Goal: Information Seeking & Learning: Learn about a topic

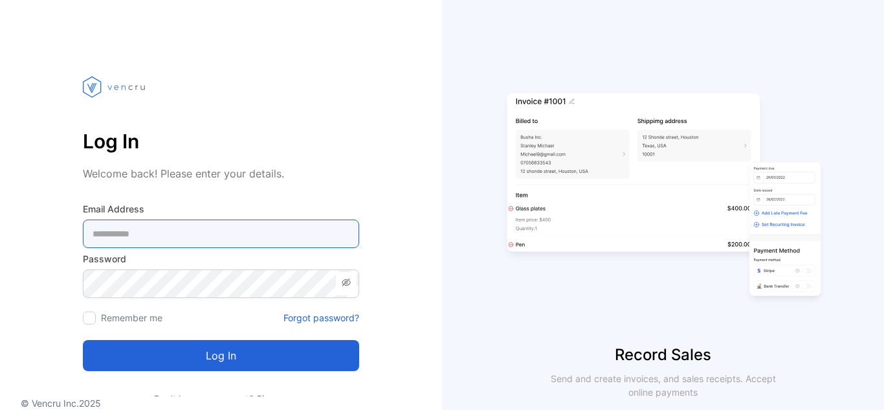
click at [201, 230] on Address-inputemail "email" at bounding box center [221, 233] width 276 height 28
click at [162, 228] on Address-inputemail "email" at bounding box center [221, 233] width 276 height 28
type Address-inputemail "**********"
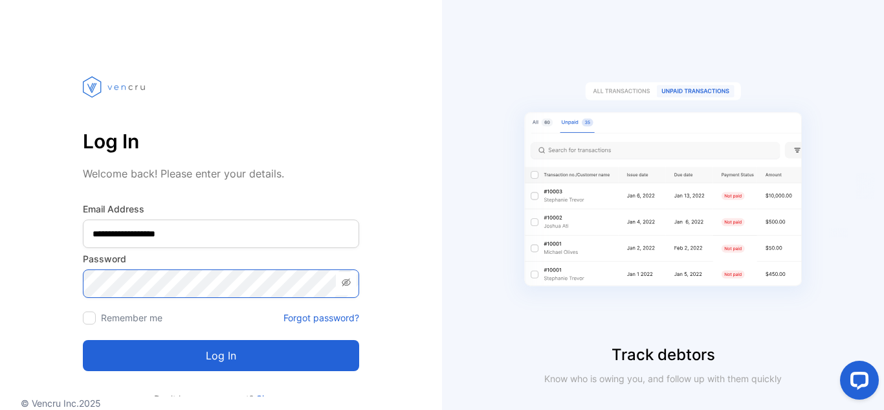
click at [83, 340] on button "Log in" at bounding box center [221, 355] width 276 height 31
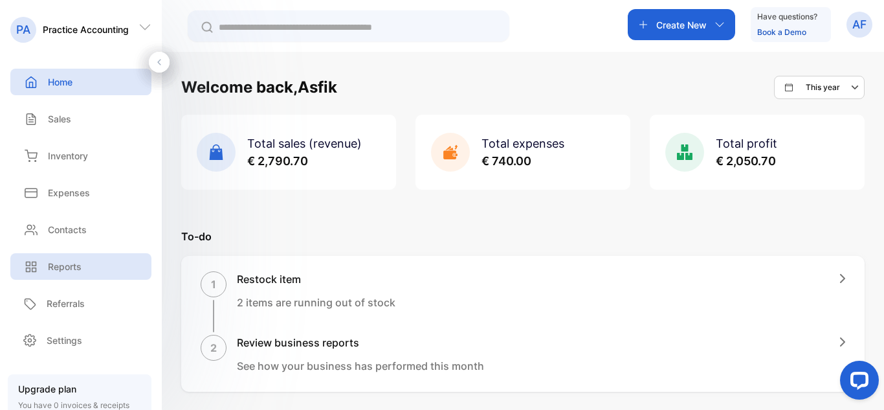
drag, startPoint x: 91, startPoint y: 280, endPoint x: 91, endPoint y: 272, distance: 7.8
click at [91, 280] on div "Reports Reports" at bounding box center [80, 266] width 141 height 37
click at [91, 272] on div "Reports" at bounding box center [80, 266] width 141 height 27
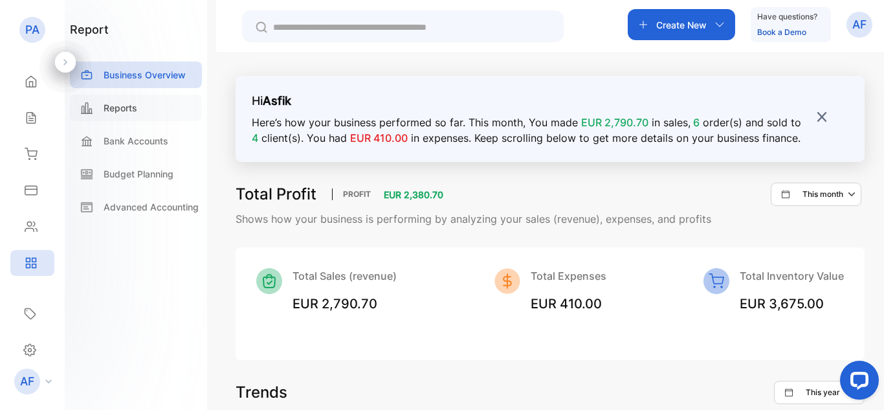
click at [142, 105] on div "Reports" at bounding box center [136, 107] width 132 height 27
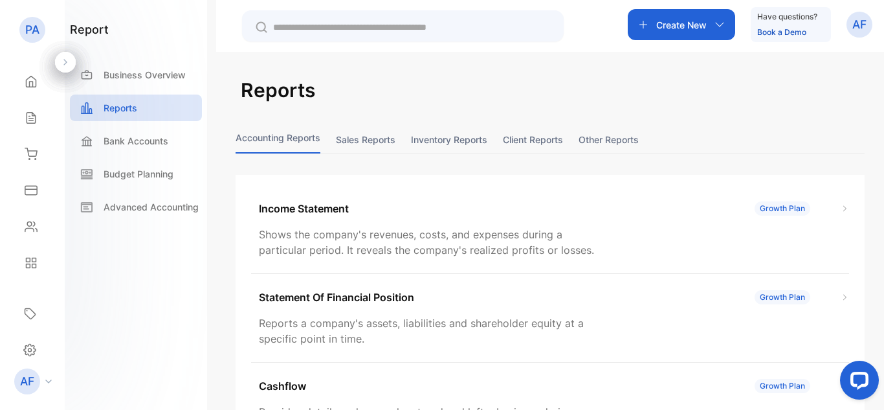
click at [362, 146] on button "Sales reports" at bounding box center [366, 140] width 60 height 28
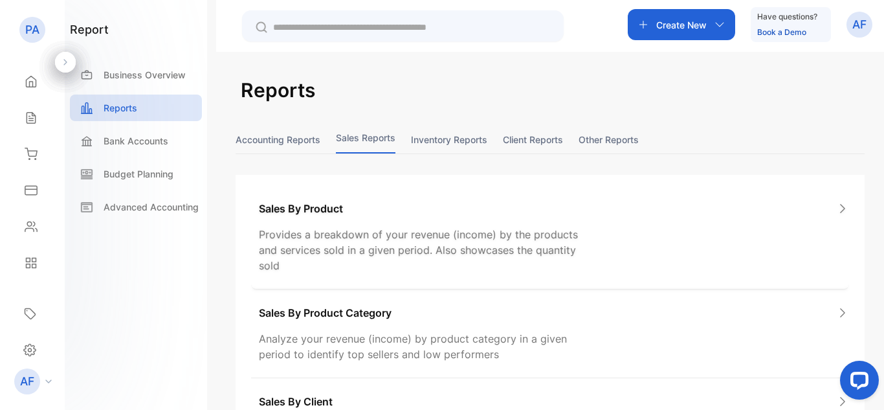
click at [721, 222] on div "Sales By Product Provides a breakdown of your revenue (income) by the products …" at bounding box center [550, 237] width 598 height 104
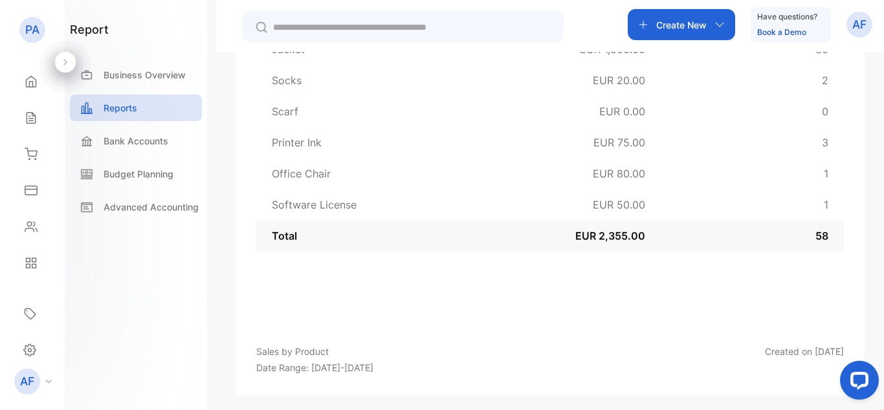
scroll to position [418, 0]
